Goal: Task Accomplishment & Management: Manage account settings

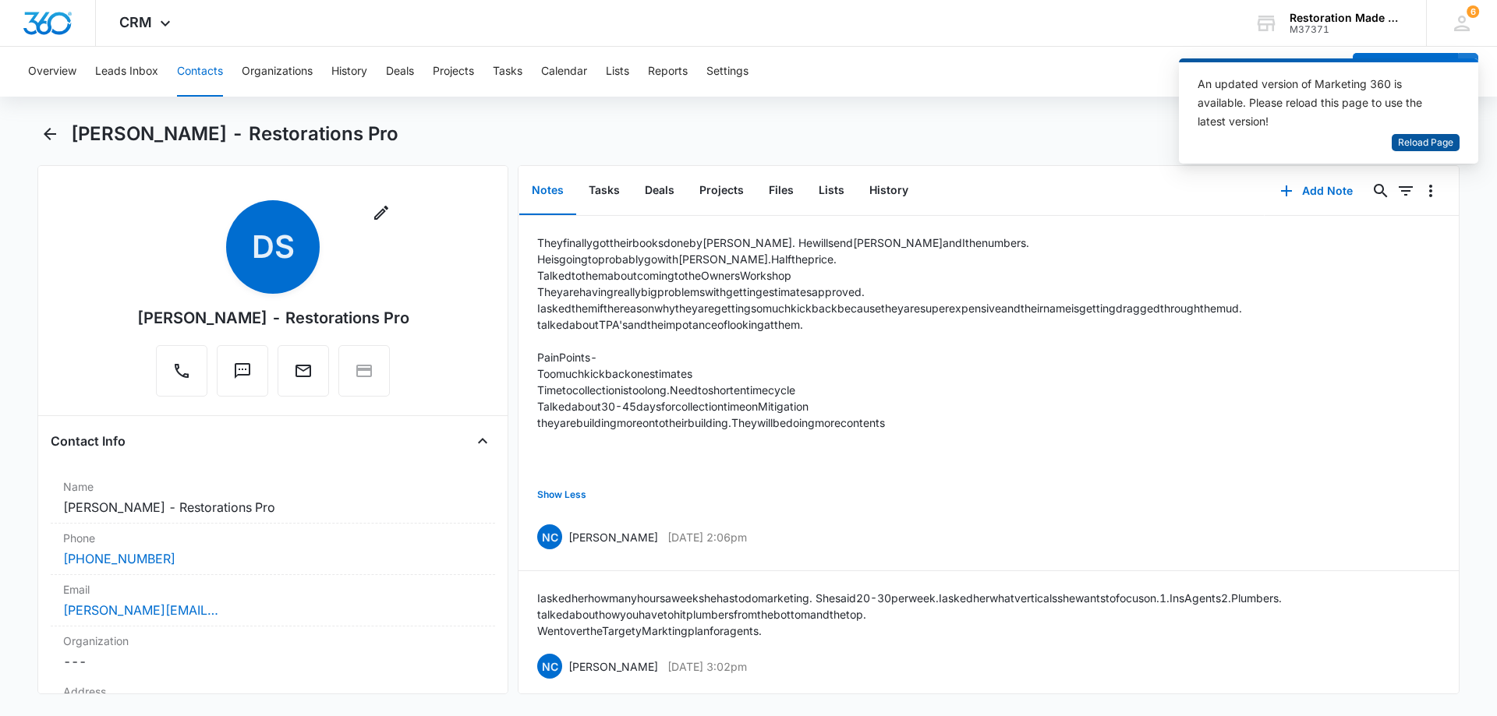
click at [1428, 143] on span "Reload Page" at bounding box center [1425, 143] width 55 height 15
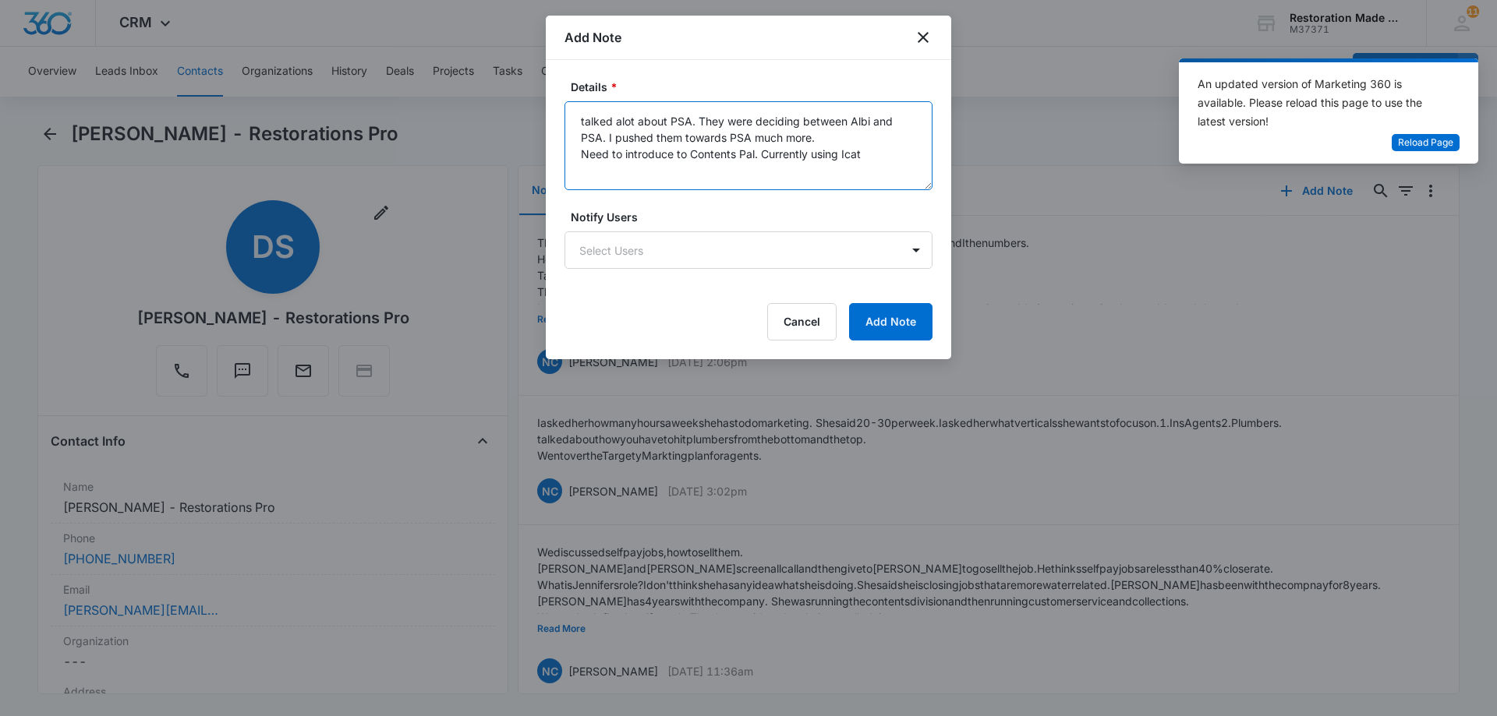
click at [884, 155] on textarea "talked alot about PSA. They were deciding between Albi and PSA. I pushed them t…" at bounding box center [748, 145] width 368 height 89
type textarea "talked alot about PSA. They were deciding between Albi and PSA. I pushed them t…"
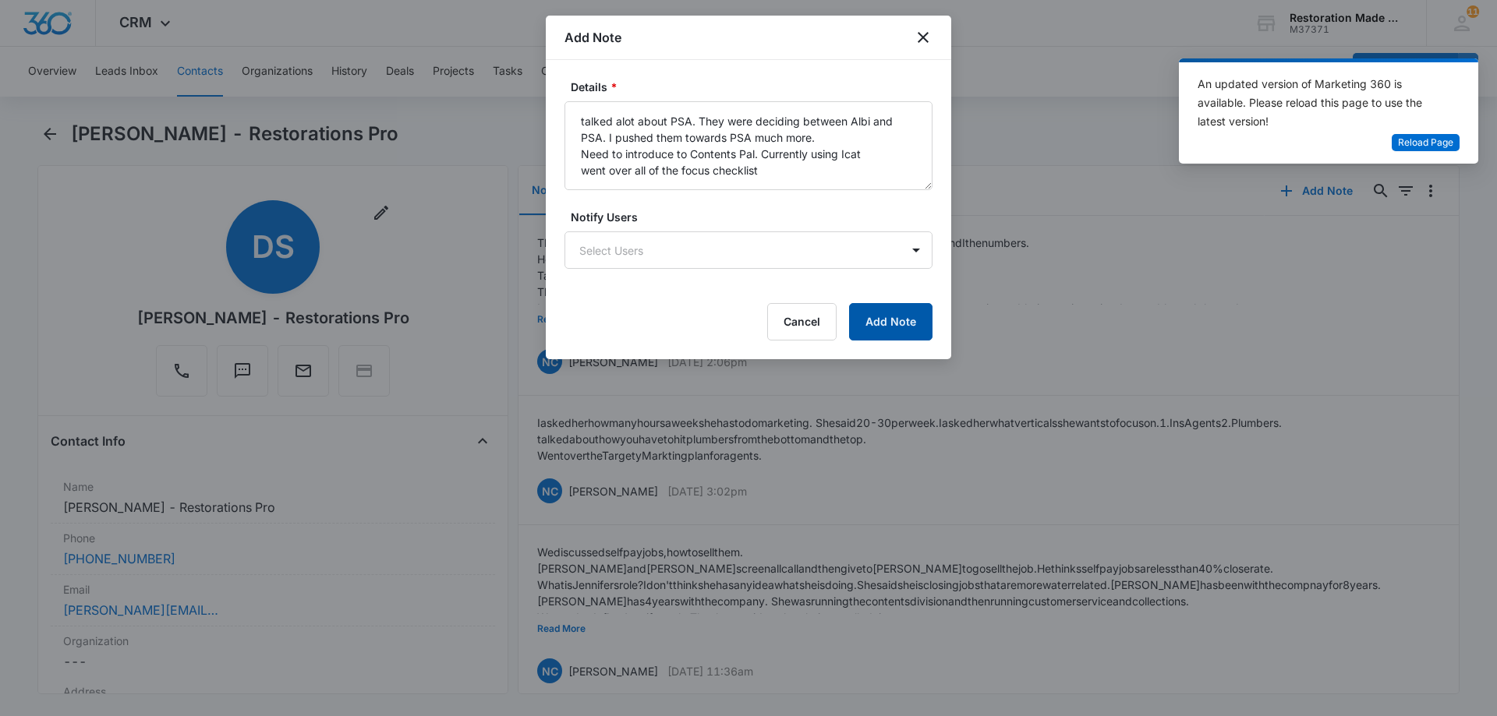
click at [903, 327] on button "Add Note" at bounding box center [890, 321] width 83 height 37
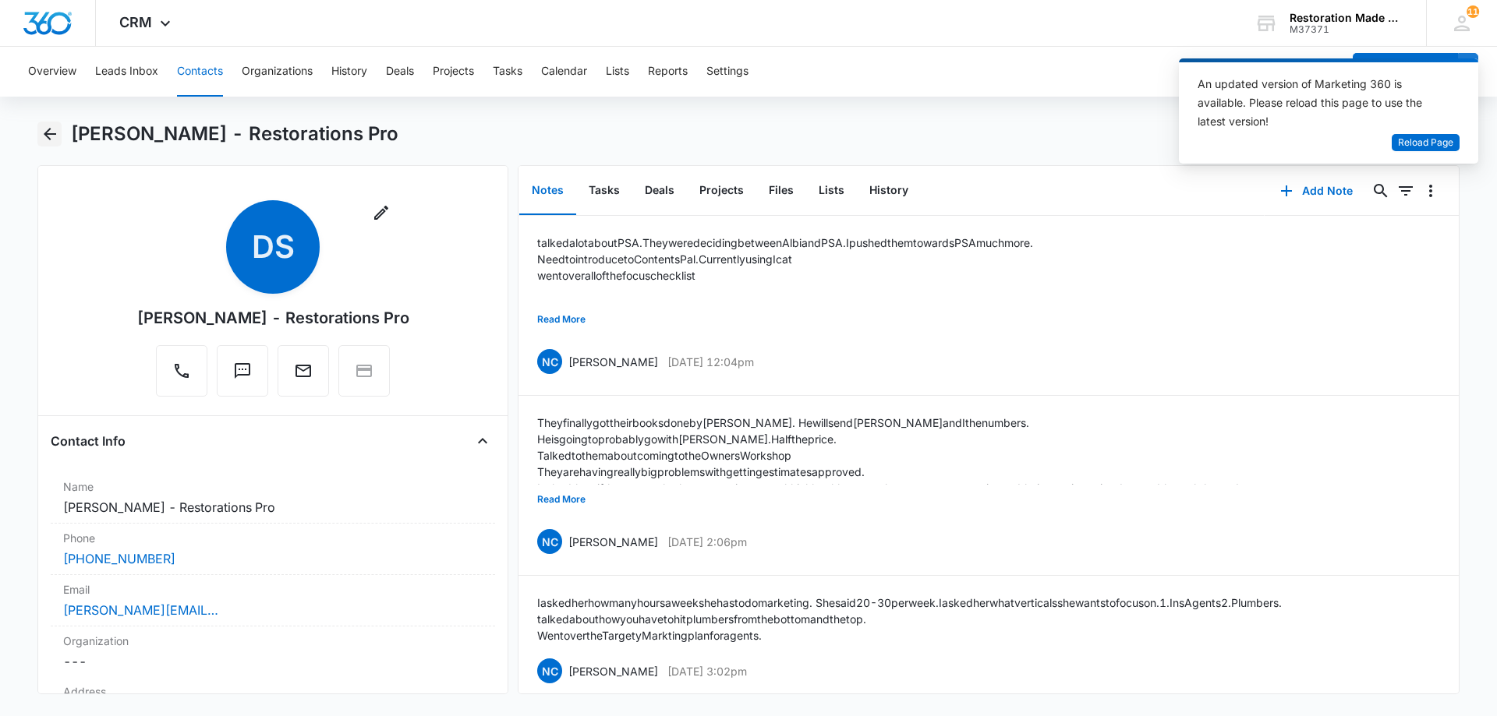
click at [51, 136] on icon "Back" at bounding box center [50, 134] width 19 height 19
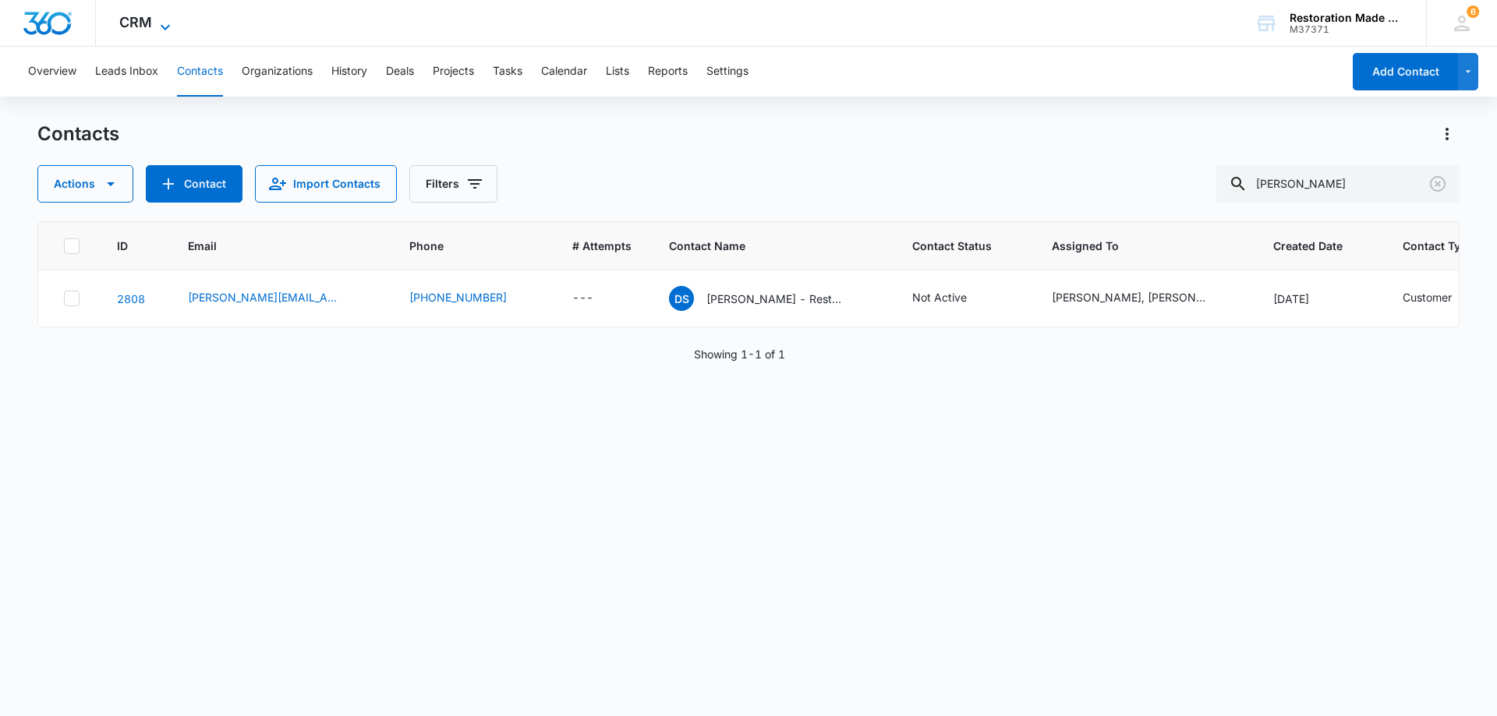
click at [171, 25] on icon at bounding box center [165, 27] width 19 height 19
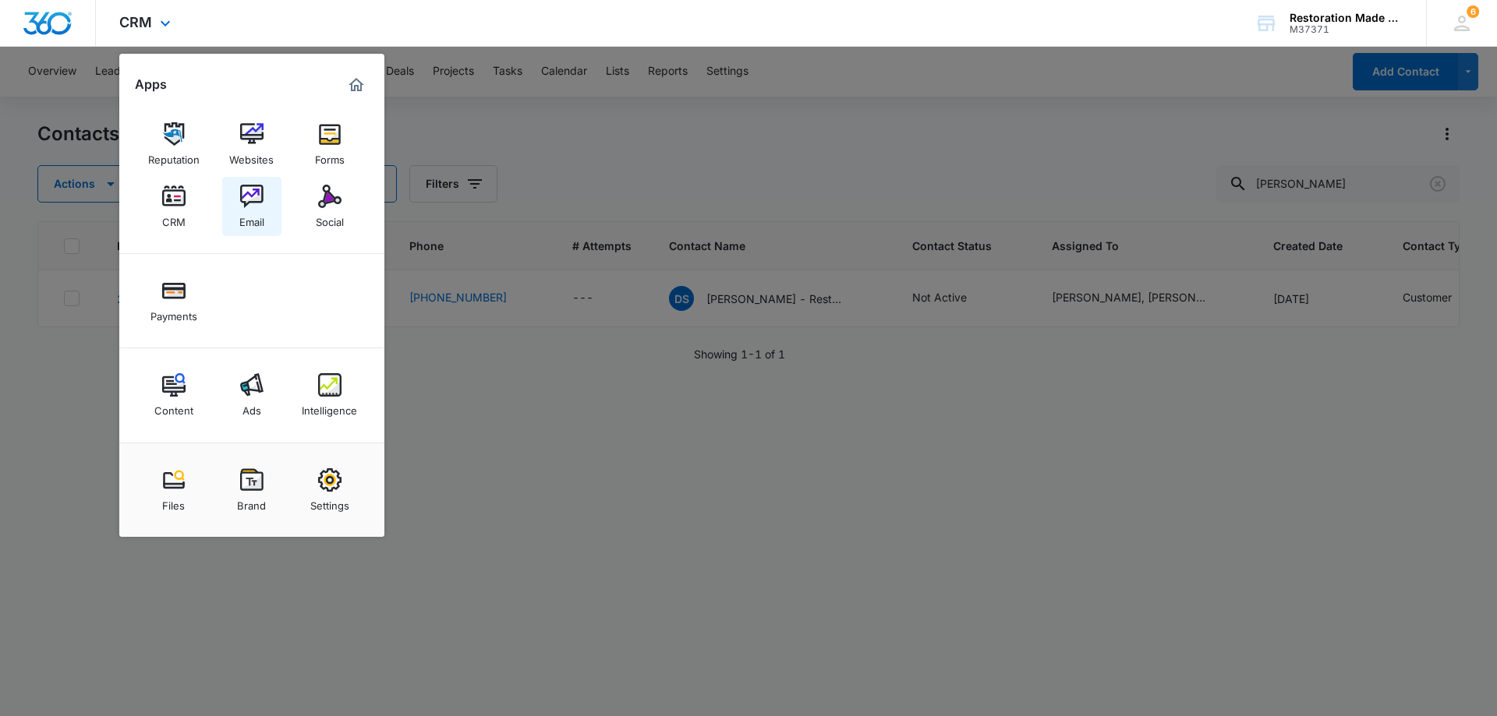
click at [260, 191] on img at bounding box center [251, 196] width 23 height 23
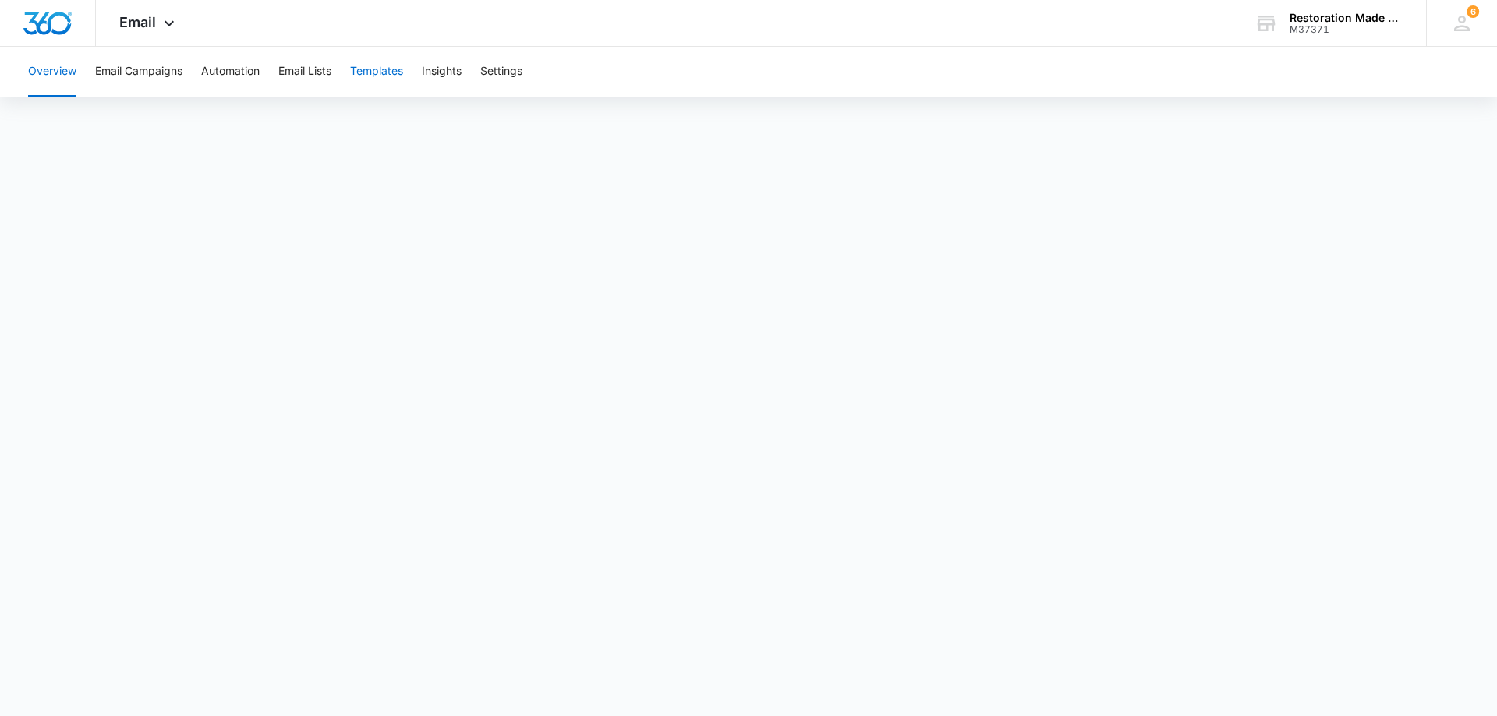
click at [387, 72] on button "Templates" at bounding box center [376, 72] width 53 height 50
click at [390, 71] on button "Templates" at bounding box center [376, 72] width 53 height 50
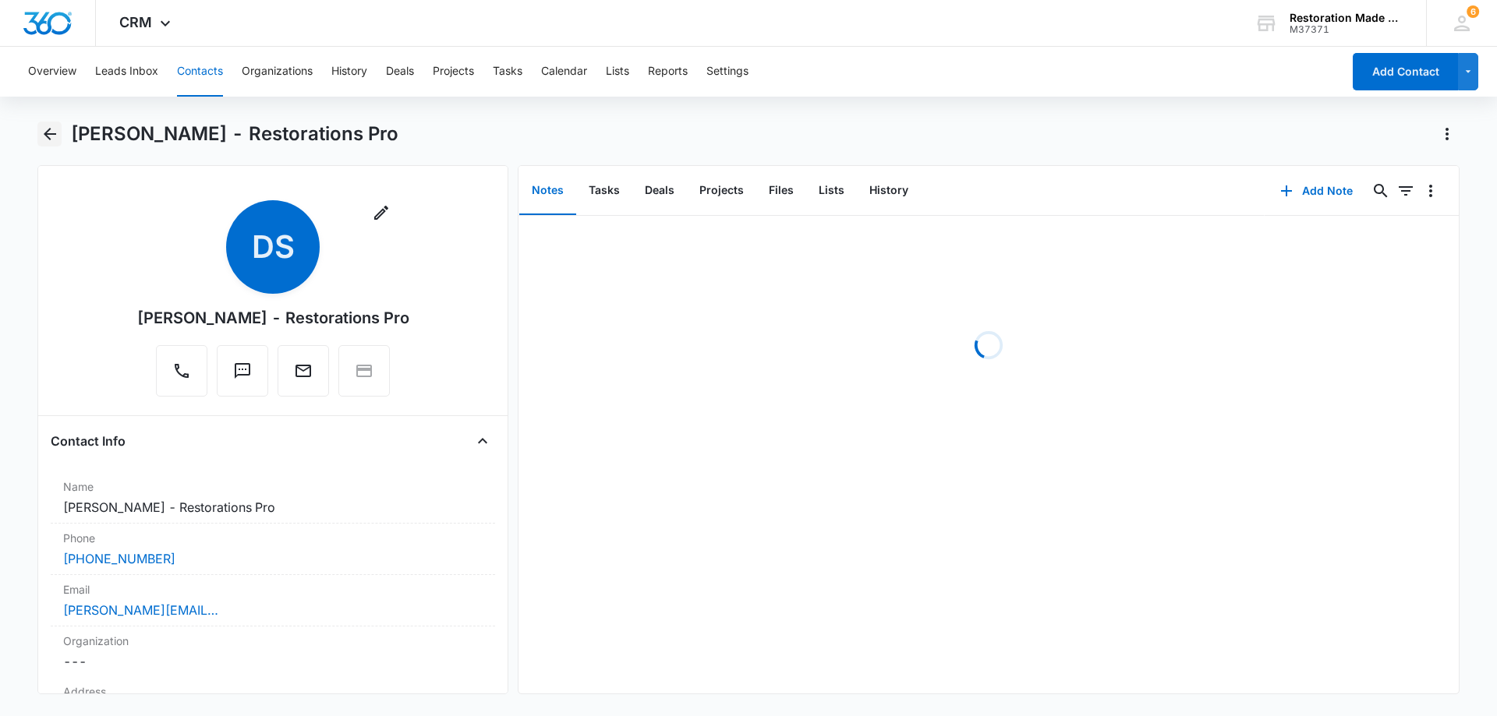
click at [55, 133] on icon "Back" at bounding box center [50, 134] width 19 height 19
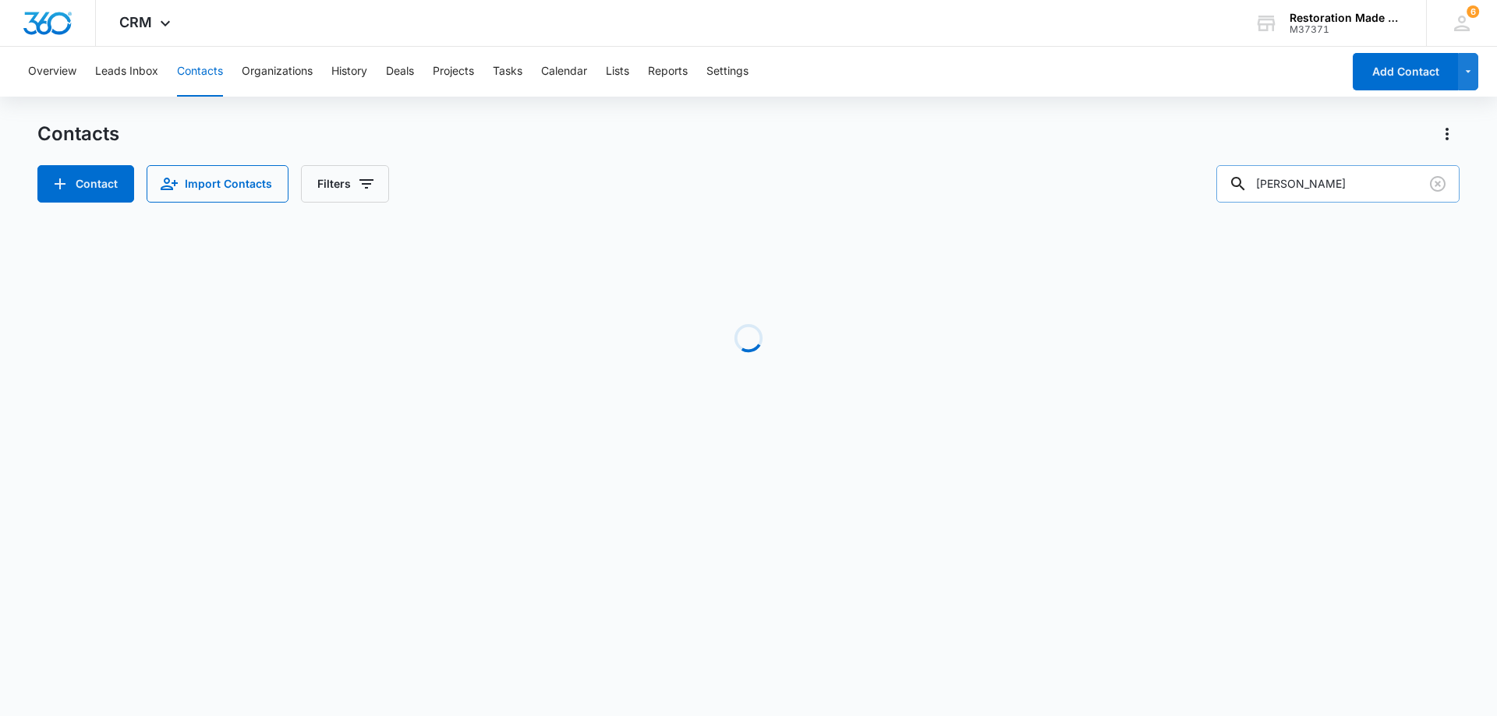
click at [1356, 182] on input "[PERSON_NAME]" at bounding box center [1337, 183] width 243 height 37
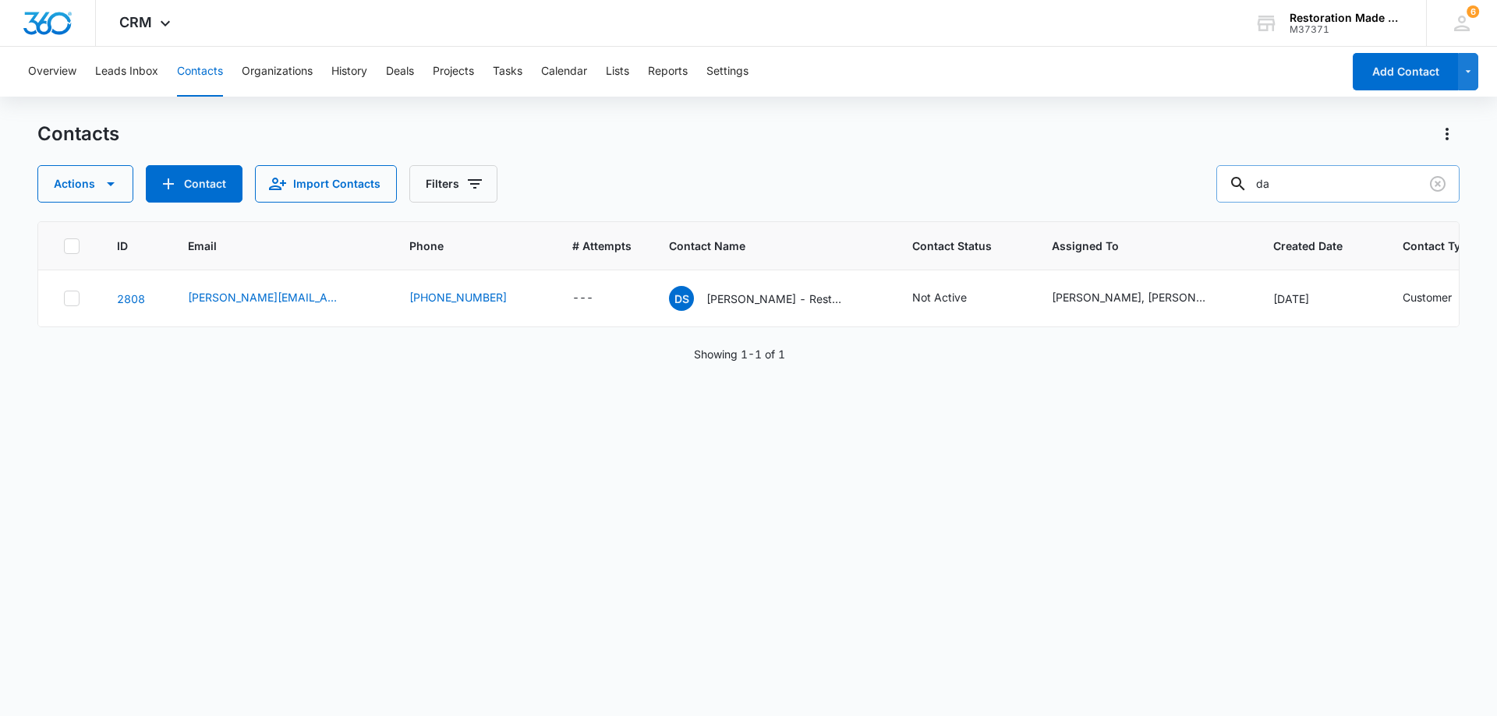
type input "d"
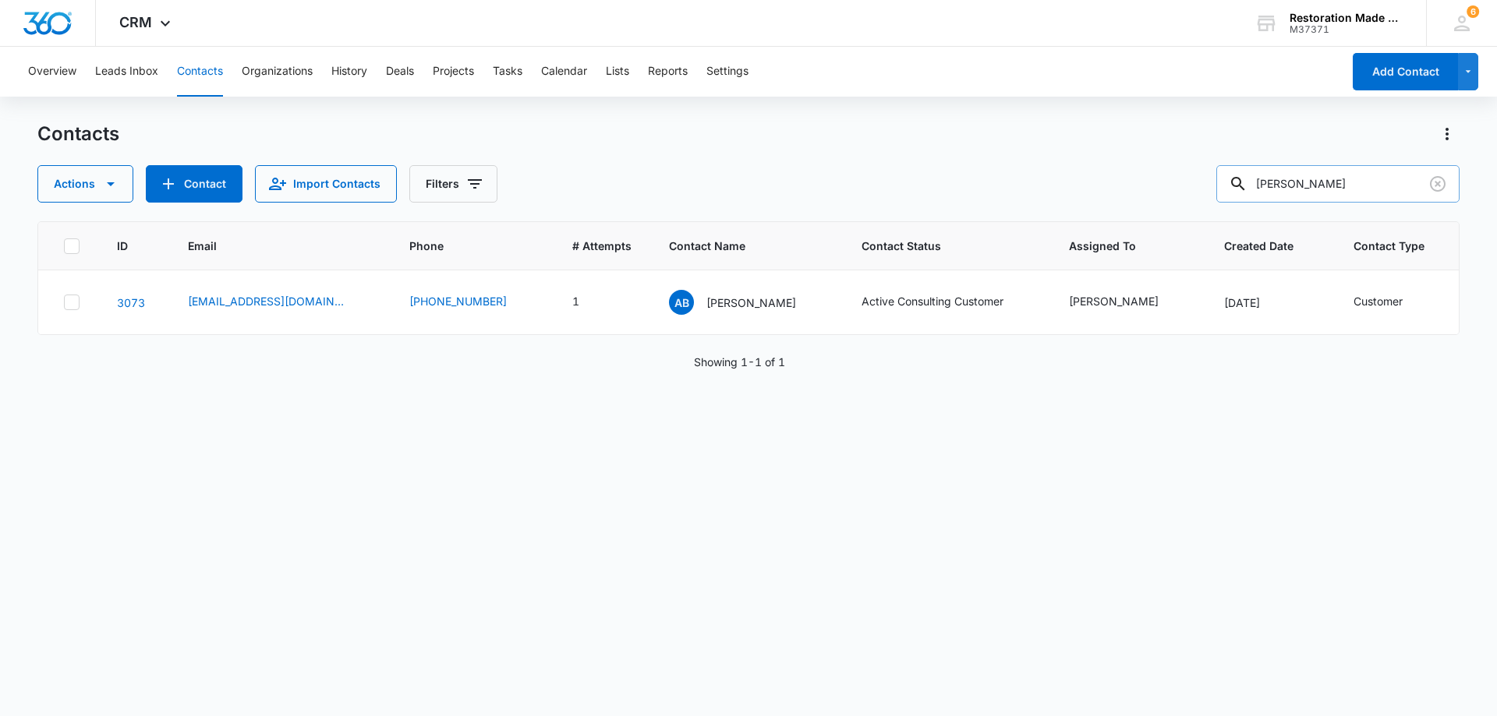
click at [1360, 185] on input "[PERSON_NAME]" at bounding box center [1337, 183] width 243 height 37
type input "a"
type input "devin"
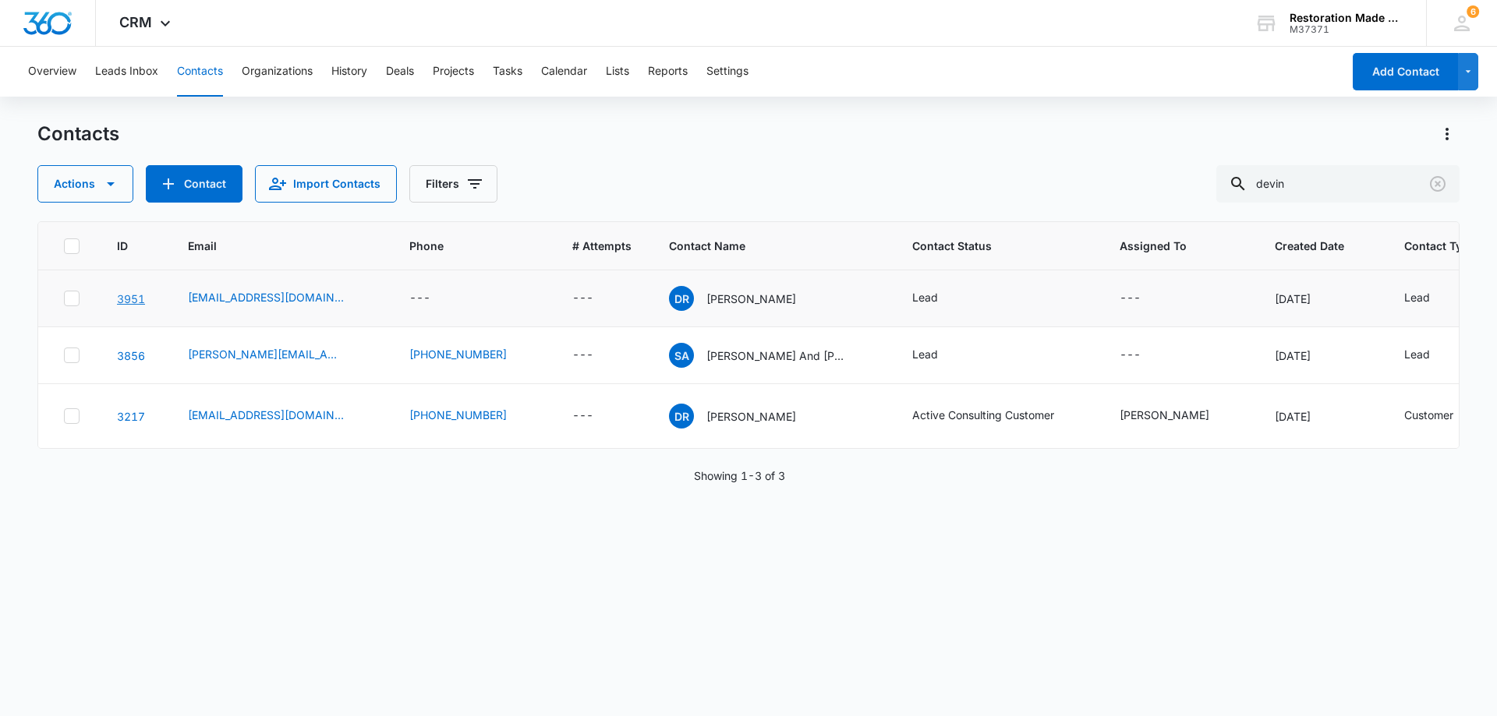
click at [133, 299] on link "3951" at bounding box center [131, 298] width 28 height 13
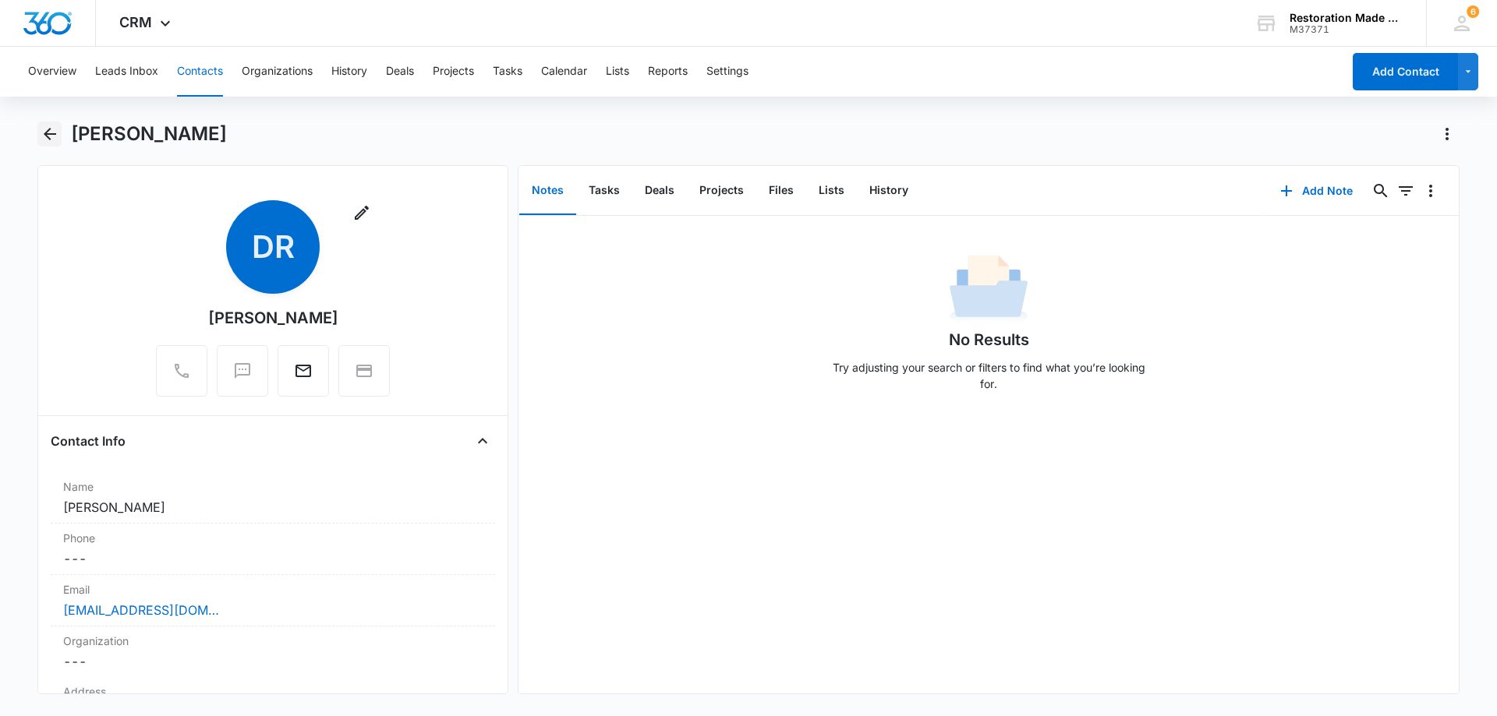
click at [53, 135] on icon "Back" at bounding box center [50, 134] width 19 height 19
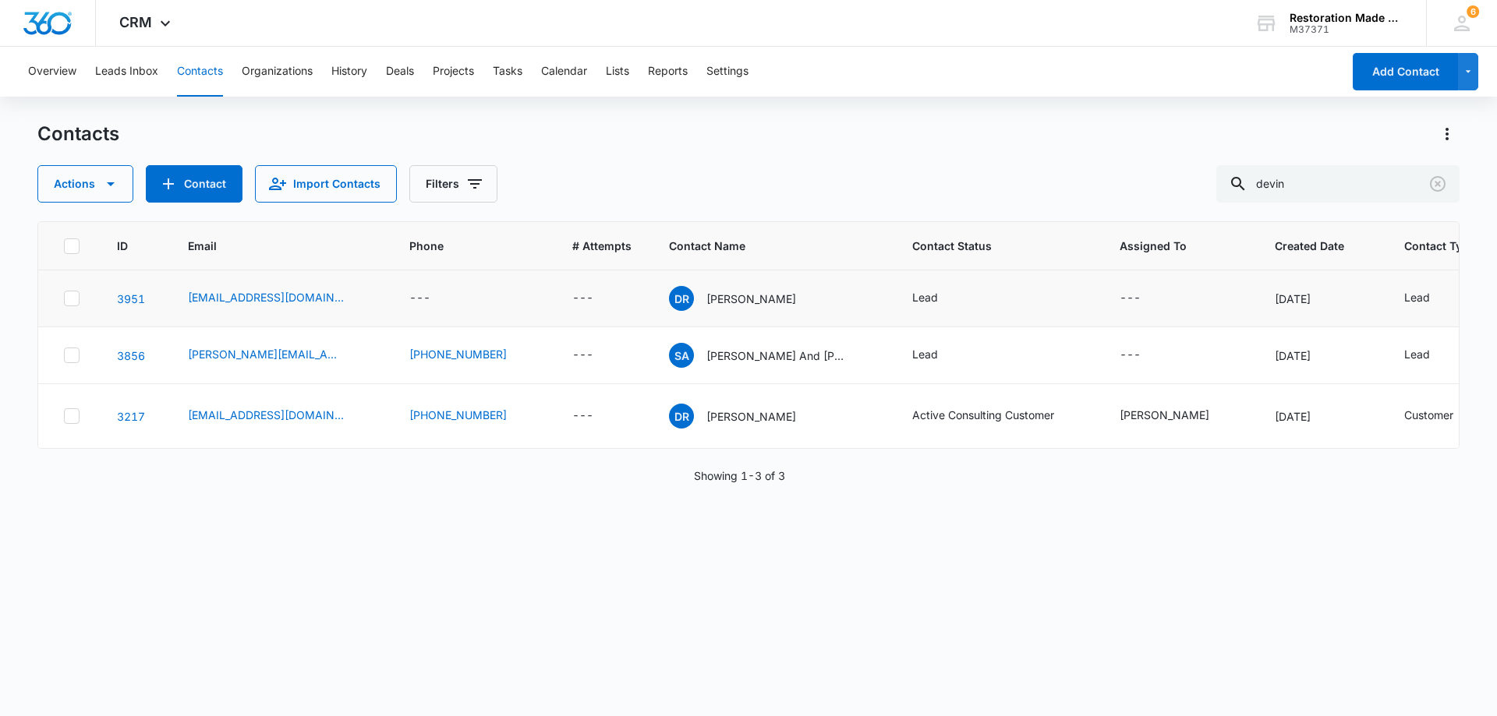
click at [72, 299] on icon at bounding box center [71, 298] width 9 height 7
click at [64, 299] on input "checkbox" at bounding box center [63, 299] width 1 height 1
click at [70, 418] on icon at bounding box center [71, 415] width 9 height 7
click at [64, 417] on input "checkbox" at bounding box center [63, 416] width 1 height 1
click at [110, 183] on icon "button" at bounding box center [111, 184] width 8 height 4
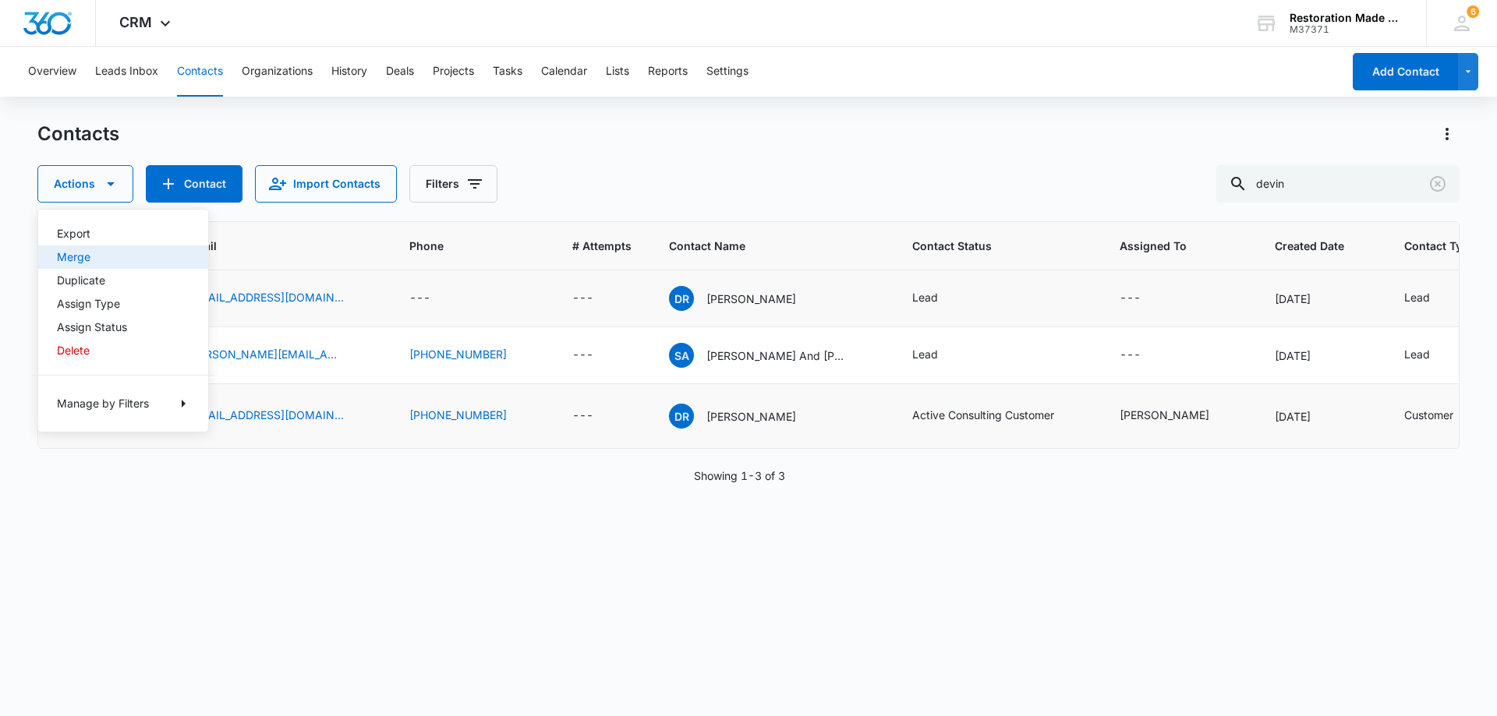
click at [69, 259] on div "Merge" at bounding box center [114, 257] width 114 height 11
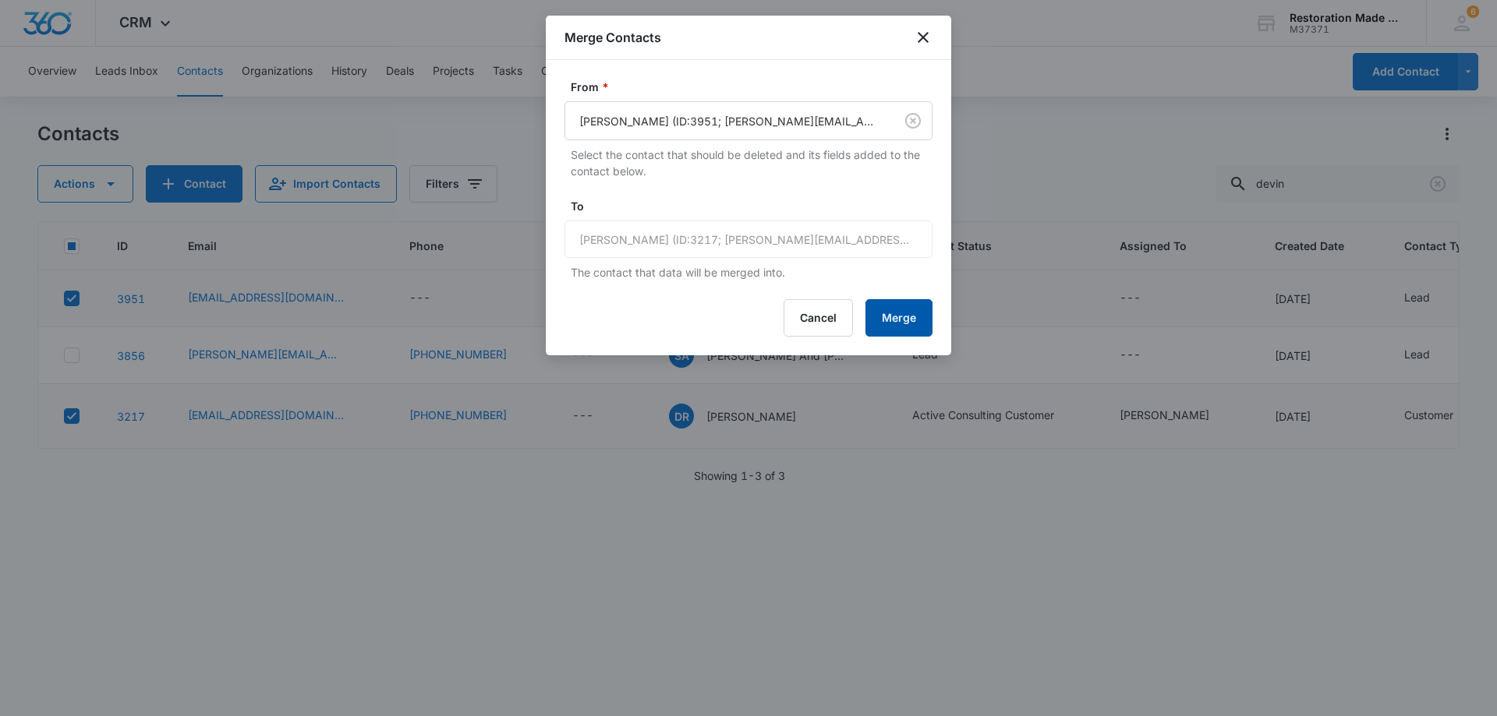
click at [904, 326] on button "Merge" at bounding box center [898, 317] width 67 height 37
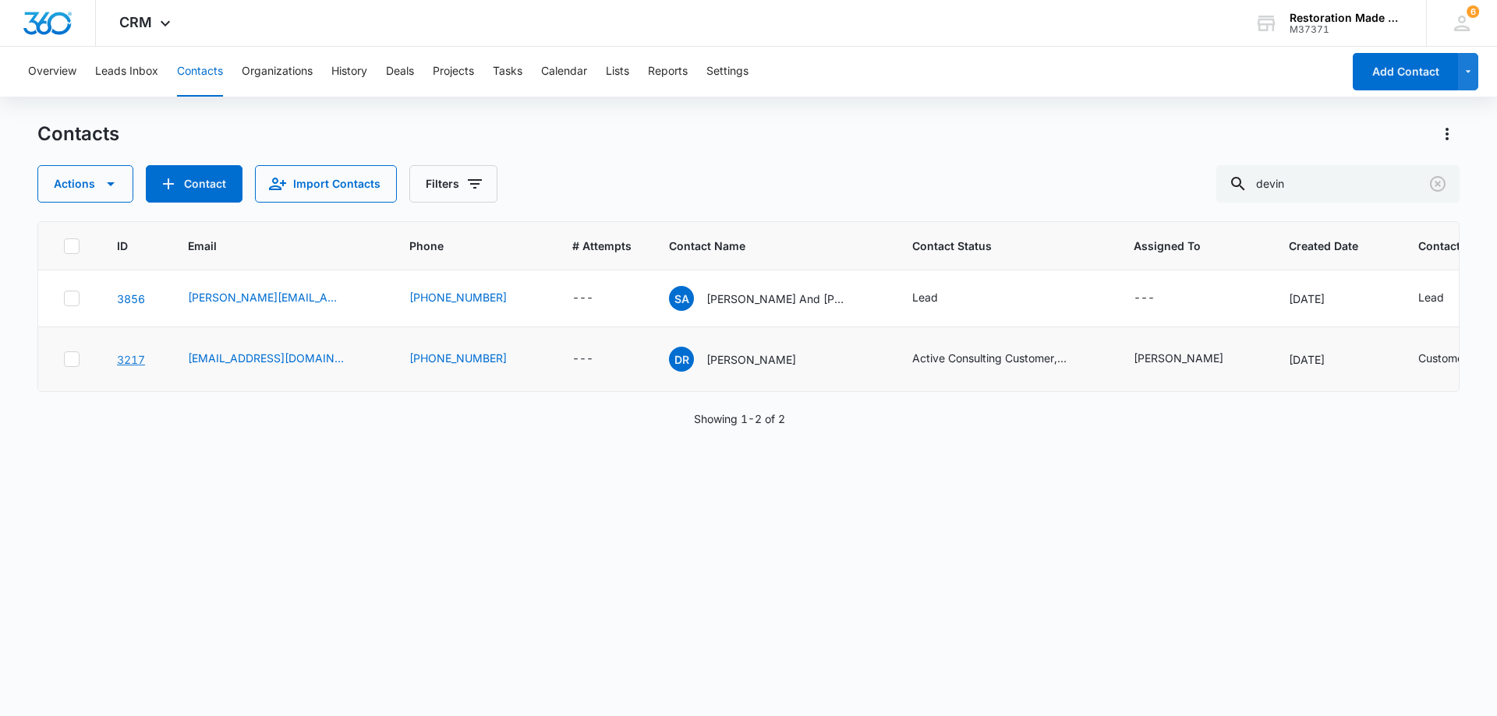
click at [131, 360] on link "3217" at bounding box center [131, 359] width 28 height 13
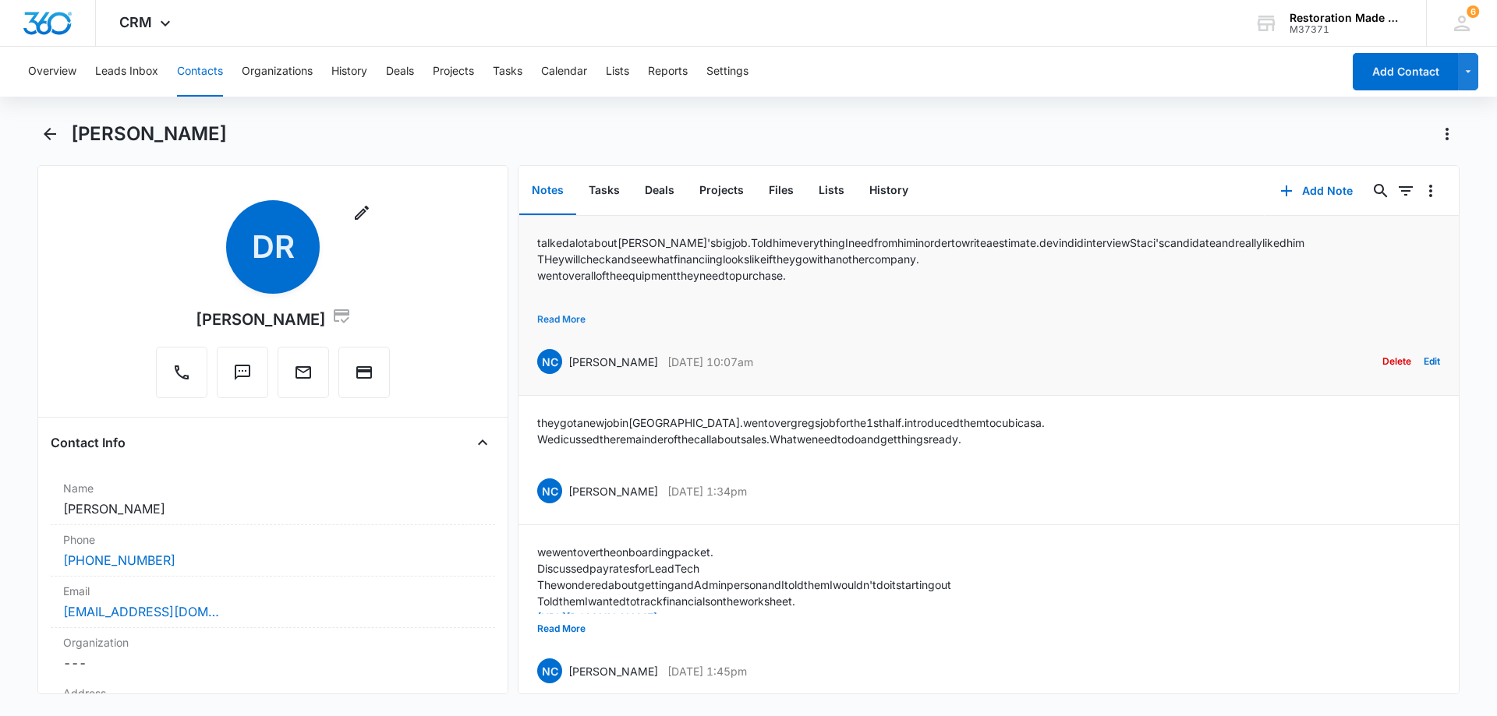
click at [563, 317] on button "Read More" at bounding box center [561, 320] width 48 height 30
